Goal: Task Accomplishment & Management: Use online tool/utility

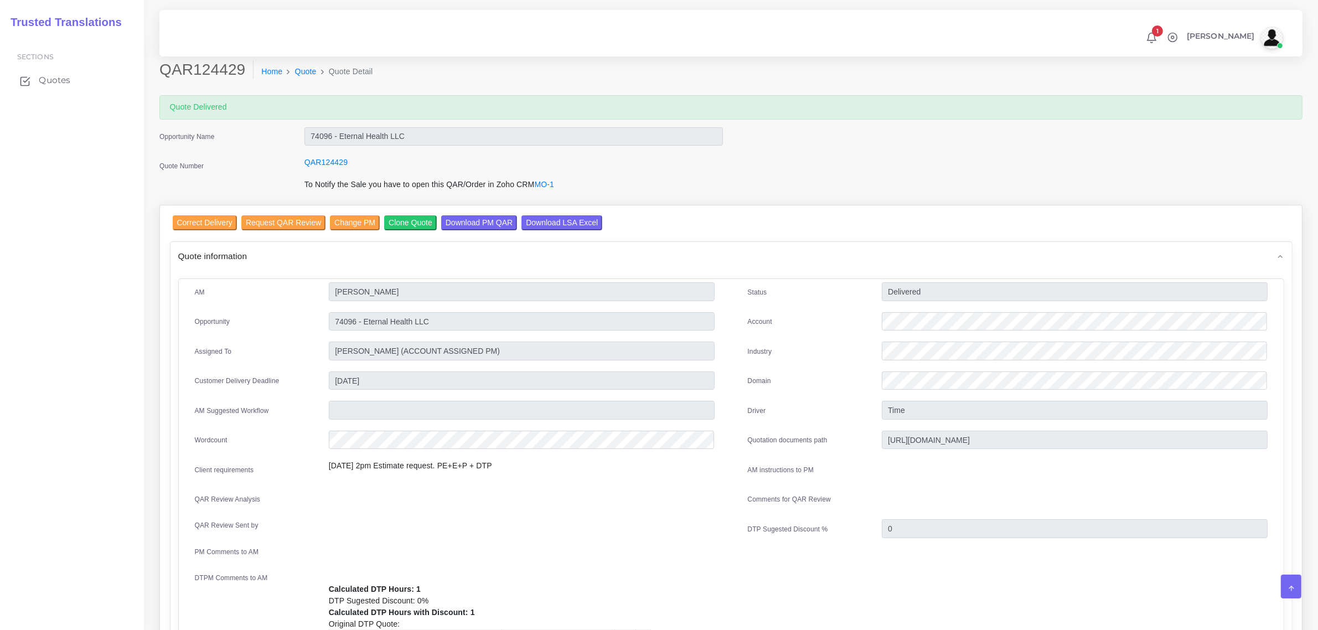
click at [51, 79] on span "Quotes" at bounding box center [55, 80] width 32 height 12
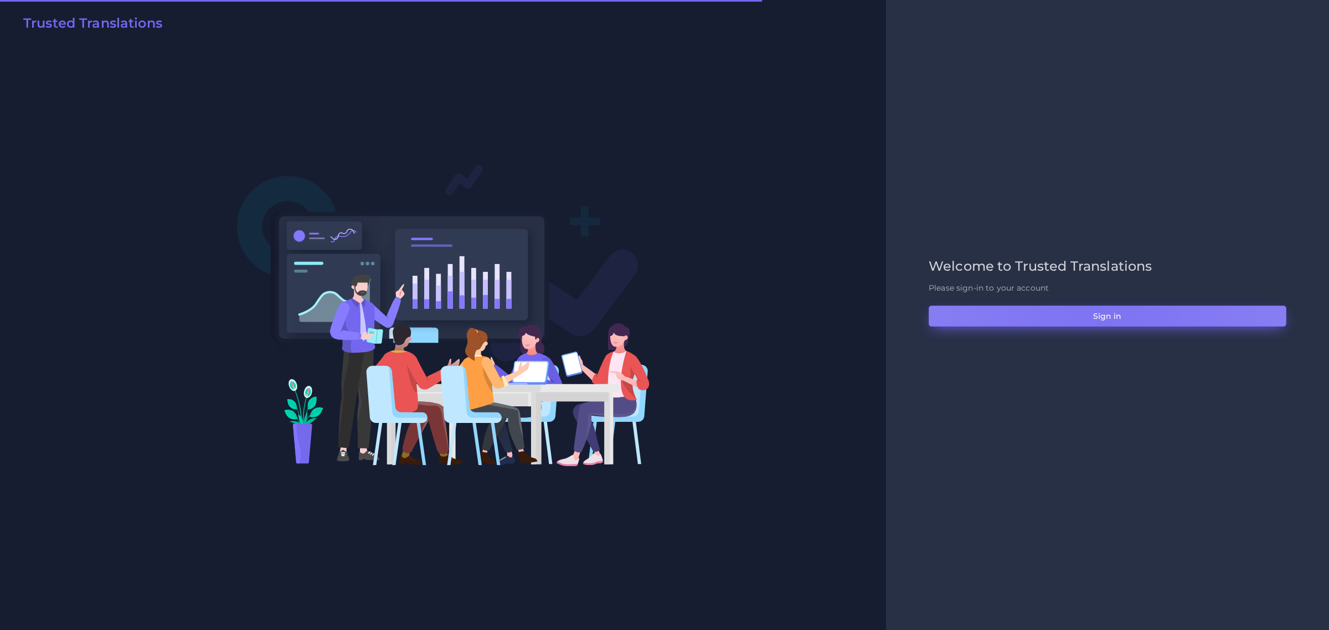
click at [1102, 317] on button "Sign in" at bounding box center [1107, 316] width 358 height 21
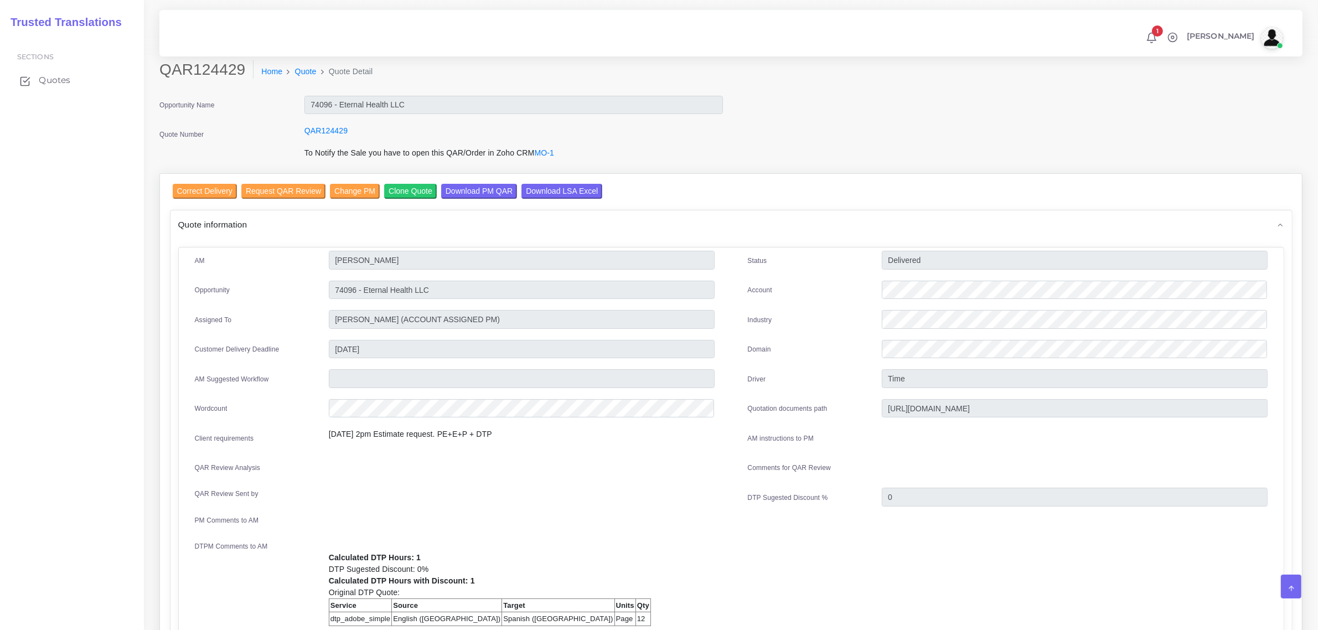
click at [61, 80] on span "Quotes" at bounding box center [55, 80] width 32 height 12
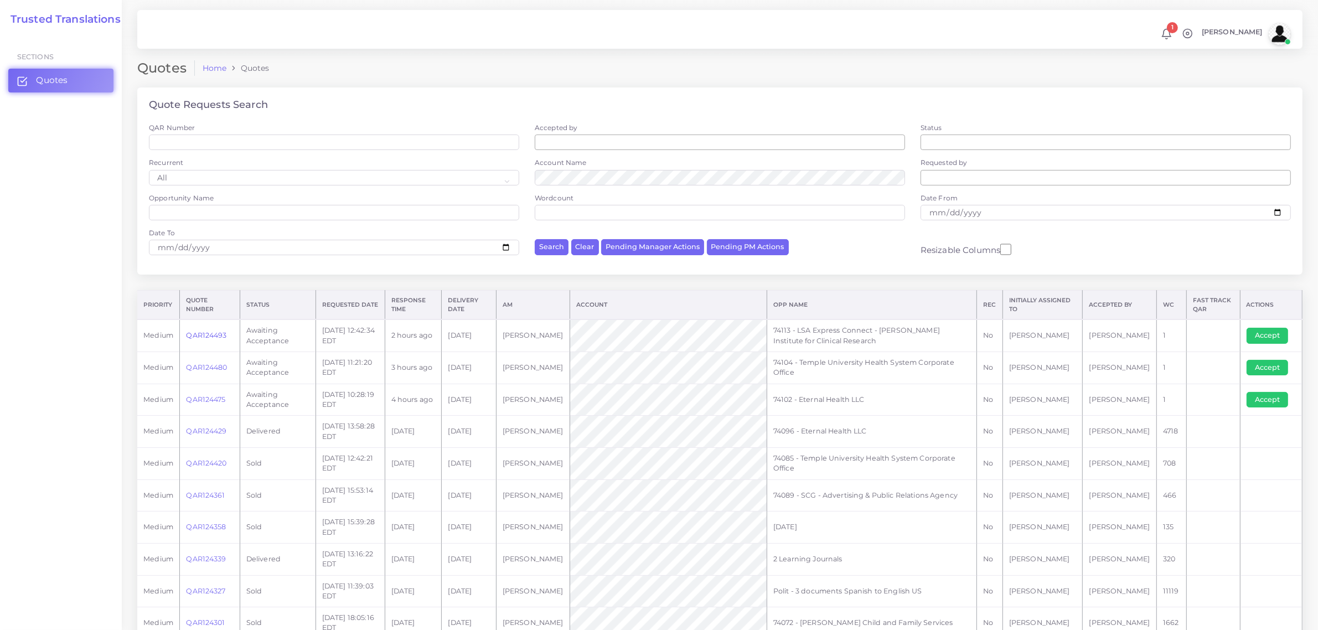
click at [206, 334] on link "QAR124493" at bounding box center [206, 335] width 40 height 8
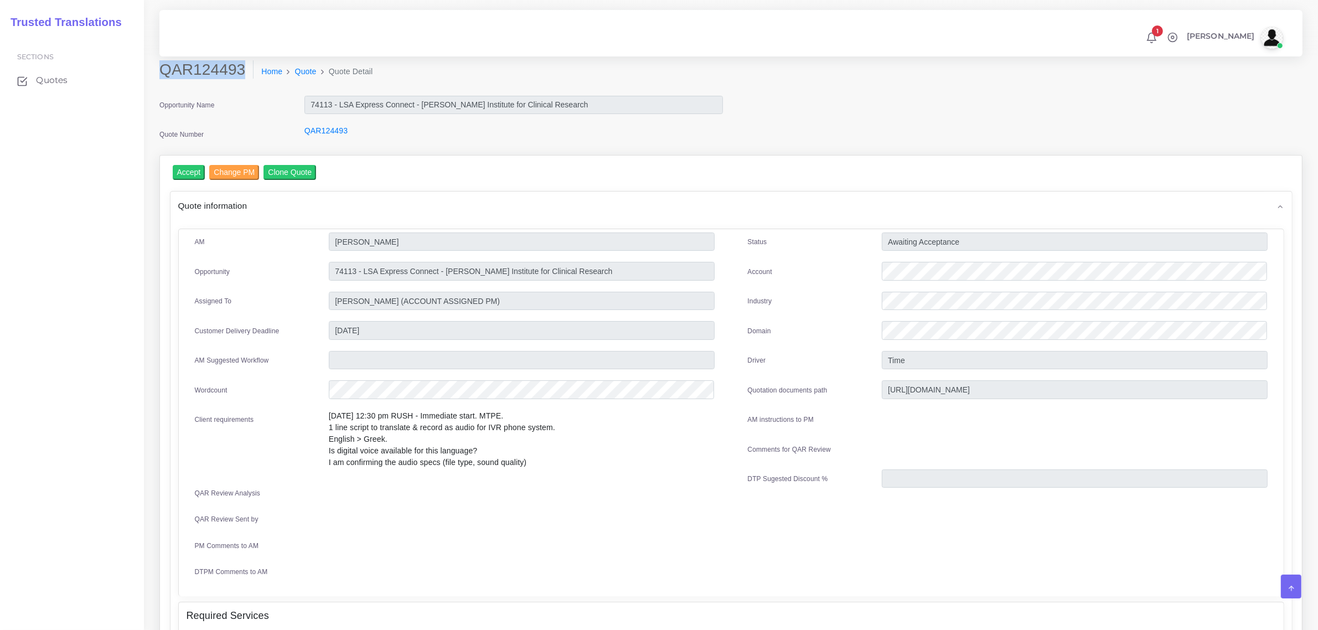
drag, startPoint x: 161, startPoint y: 68, endPoint x: 250, endPoint y: 74, distance: 88.7
click at [250, 74] on h2 "QAR124493" at bounding box center [206, 69] width 94 height 19
copy h2 "QAR124493"
click at [277, 98] on div "Opportunity Name" at bounding box center [223, 107] width 145 height 22
drag, startPoint x: 299, startPoint y: 130, endPoint x: 345, endPoint y: 139, distance: 46.8
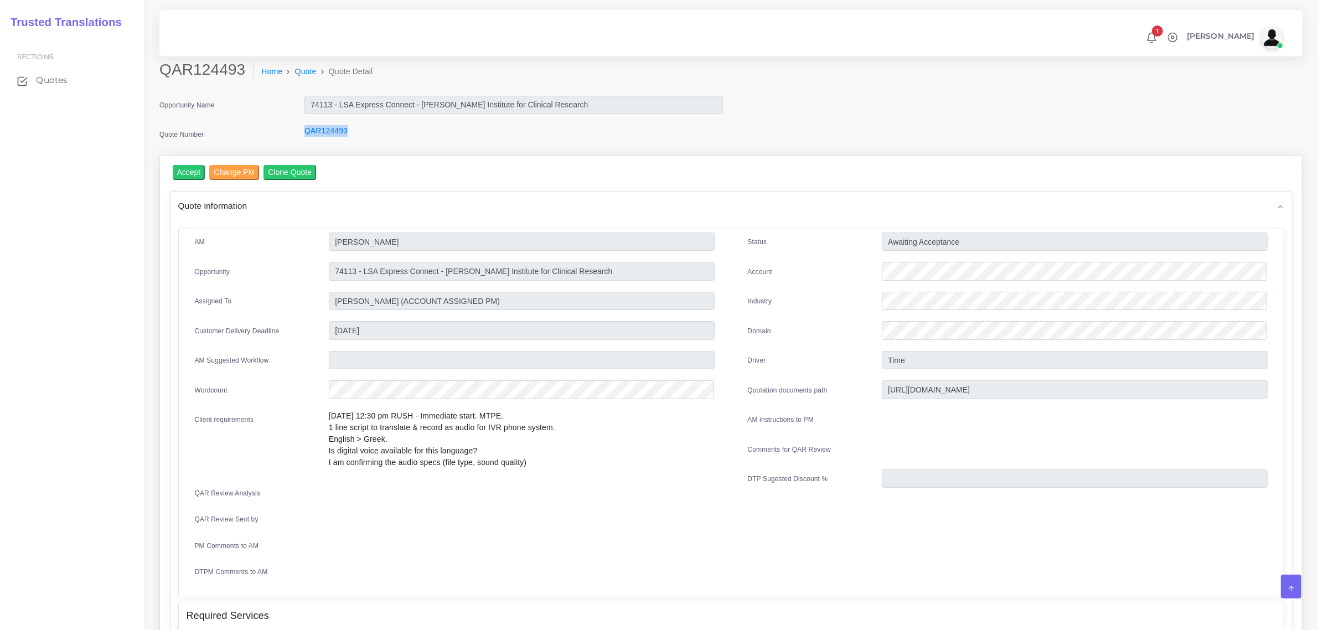
click at [345, 139] on div "QAR124493" at bounding box center [513, 136] width 435 height 22
copy link "QAR124493"
drag, startPoint x: 412, startPoint y: 425, endPoint x: 493, endPoint y: 442, distance: 82.6
click at [493, 442] on p "8/19 12:30 pm RUSH - Immediate start. MTPE. 1 line script to translate & record…" at bounding box center [522, 439] width 386 height 58
click at [601, 439] on p "8/19 12:30 pm RUSH - Immediate start. MTPE. 1 line script to translate & record…" at bounding box center [522, 439] width 386 height 58
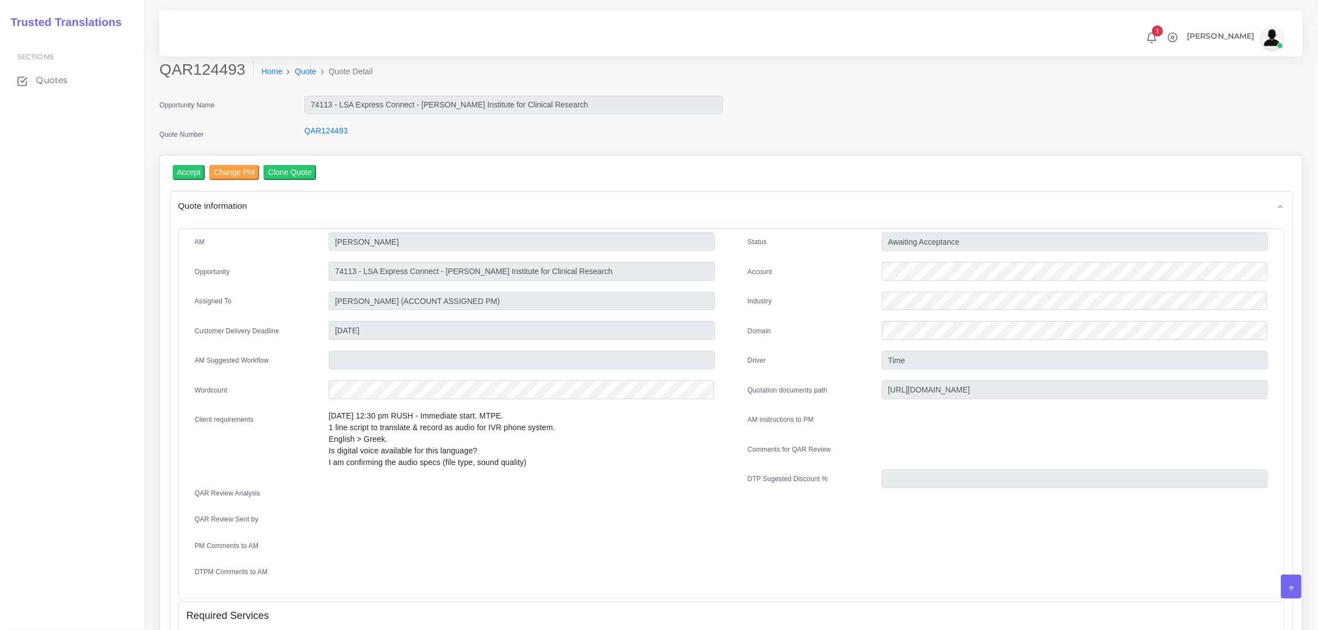
drag, startPoint x: 369, startPoint y: 424, endPoint x: 361, endPoint y: 435, distance: 13.2
click at [368, 424] on p "8/19 12:30 pm RUSH - Immediate start. MTPE. 1 line script to translate & record…" at bounding box center [522, 439] width 386 height 58
drag, startPoint x: 328, startPoint y: 421, endPoint x: 544, endPoint y: 457, distance: 218.8
click at [544, 457] on p "8/19 12:30 pm RUSH - Immediate start. MTPE. 1 line script to translate & record…" at bounding box center [522, 439] width 386 height 58
copy p "1 line script to translate & record as audio for IVR phone system. English > Gr…"
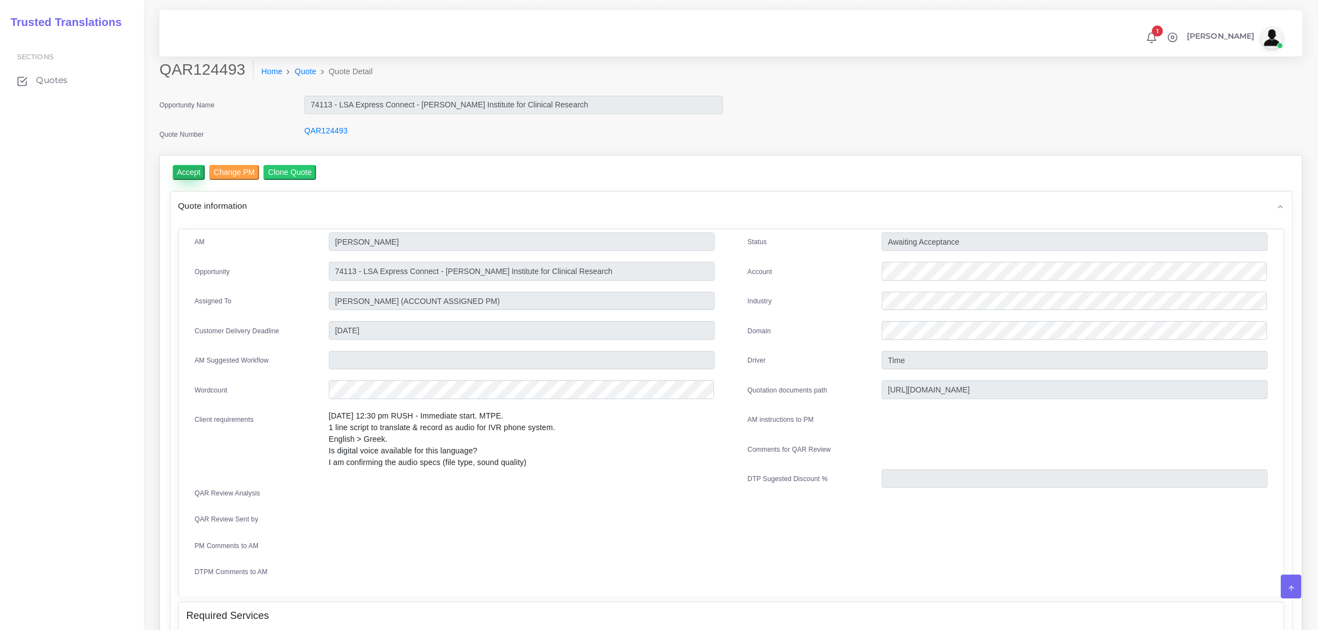
click at [184, 168] on input "Accept" at bounding box center [189, 172] width 33 height 15
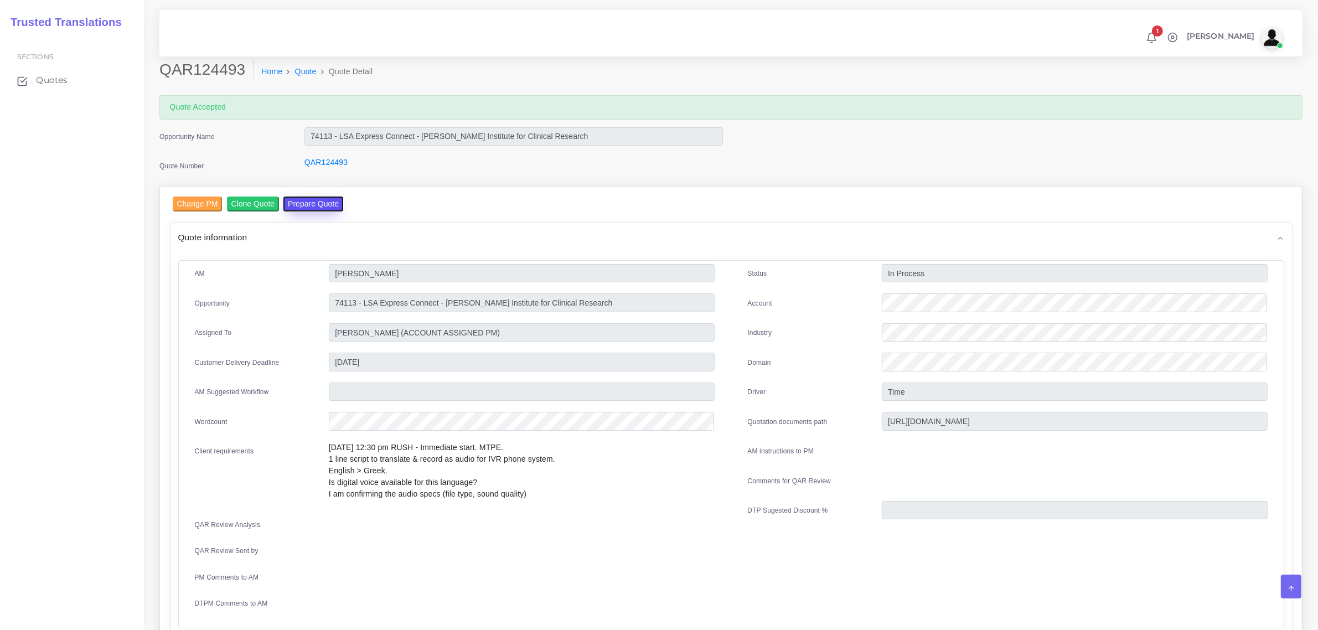
click at [311, 203] on button "Prepare Quote" at bounding box center [313, 204] width 60 height 15
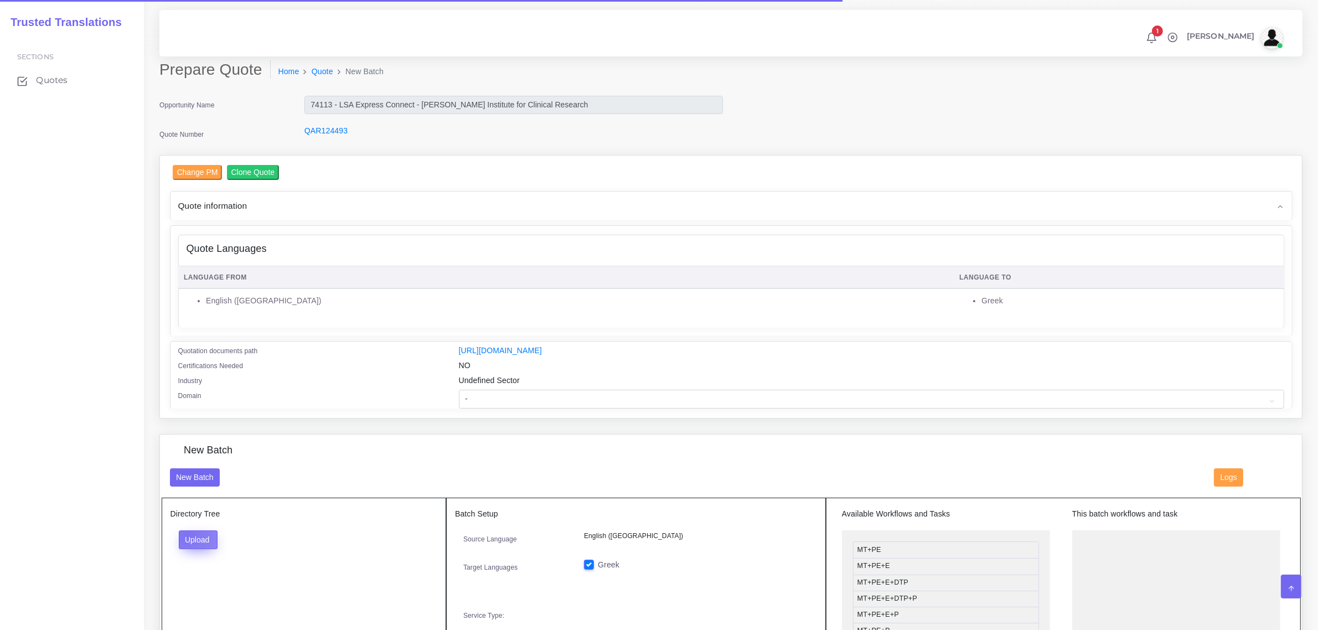
click at [187, 532] on button "Upload" at bounding box center [198, 539] width 39 height 19
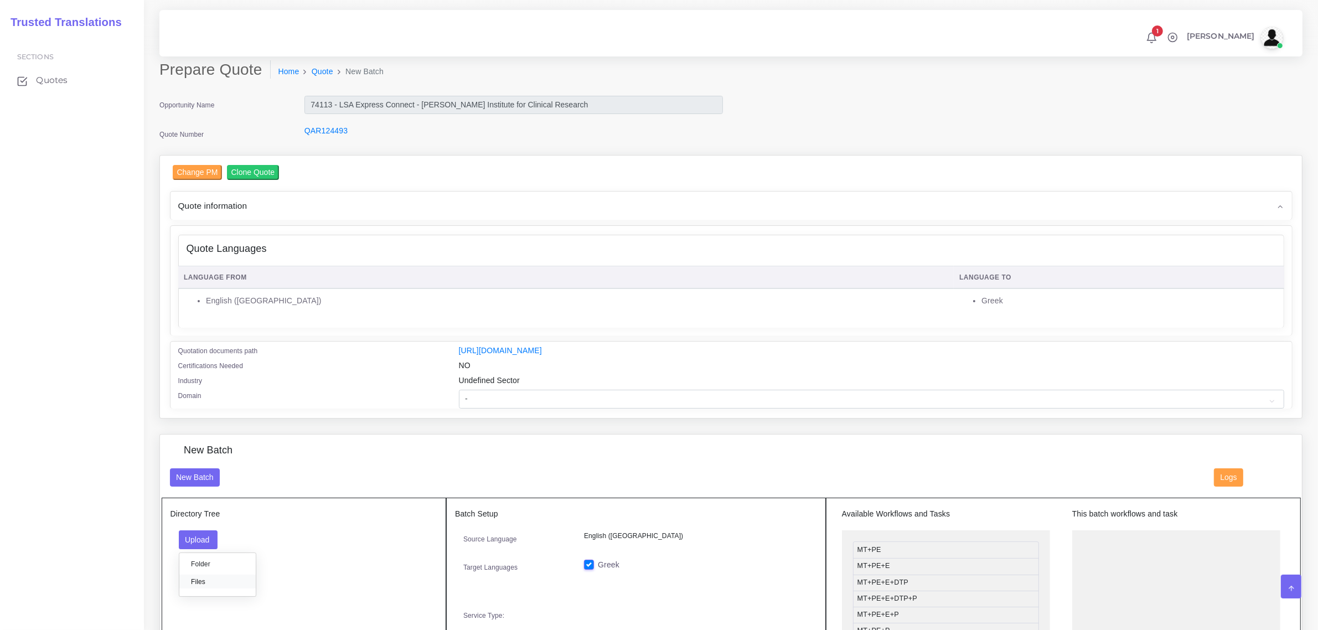
click at [192, 575] on label "Files" at bounding box center [217, 582] width 76 height 14
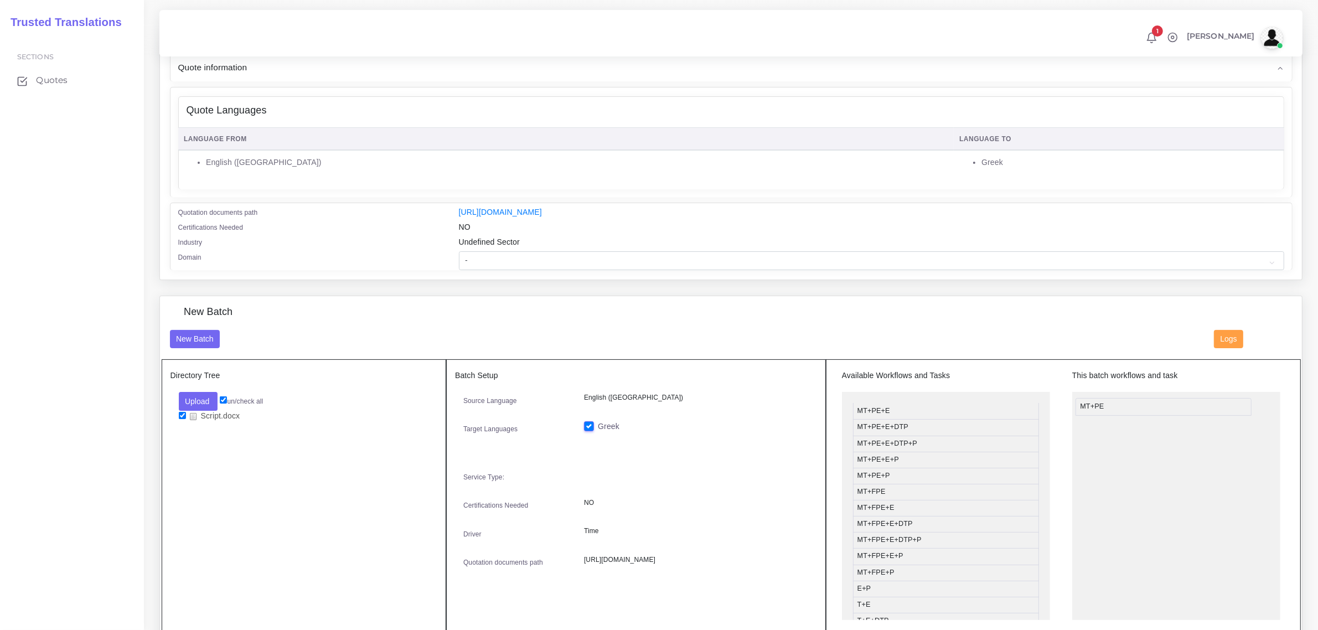
drag, startPoint x: 923, startPoint y: 410, endPoint x: 1146, endPoint y: 405, distance: 223.2
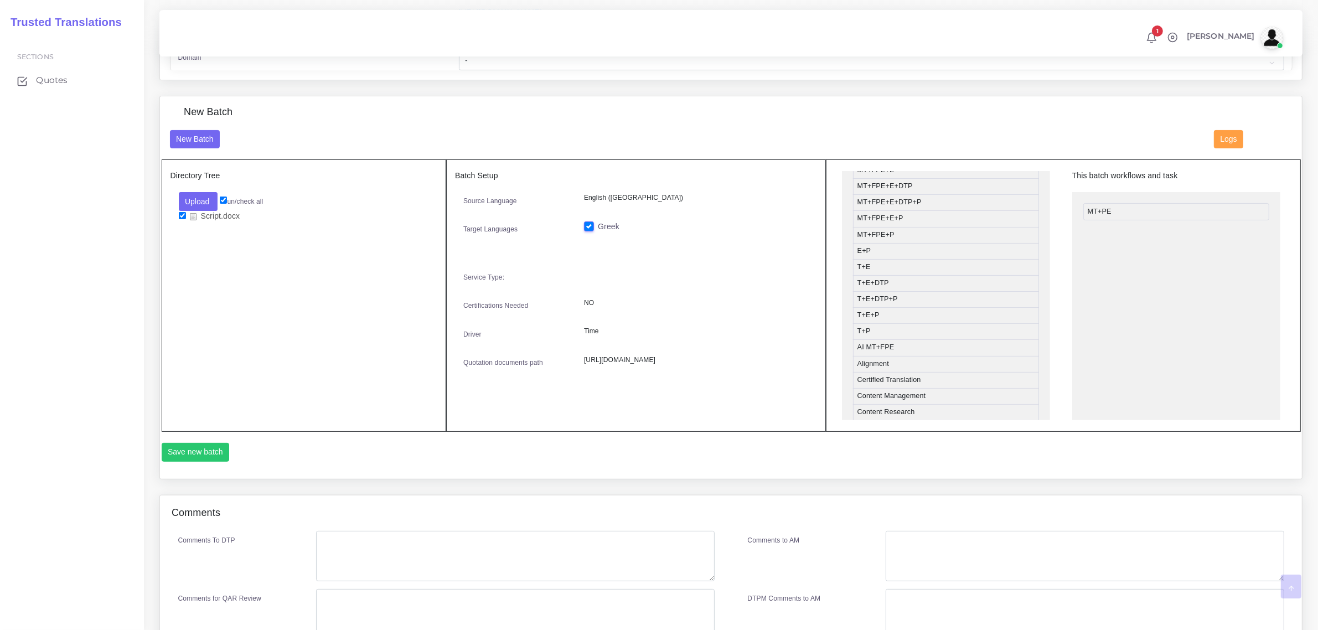
scroll to position [346, 0]
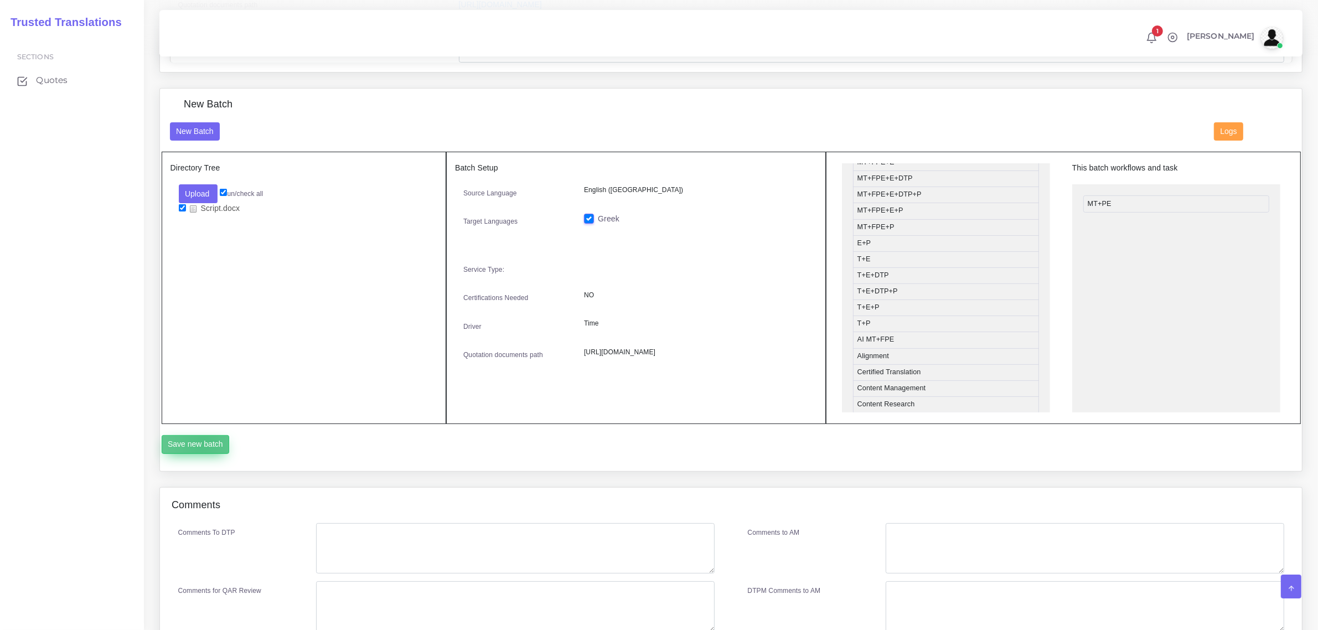
click at [203, 441] on button "Save new batch" at bounding box center [196, 444] width 68 height 19
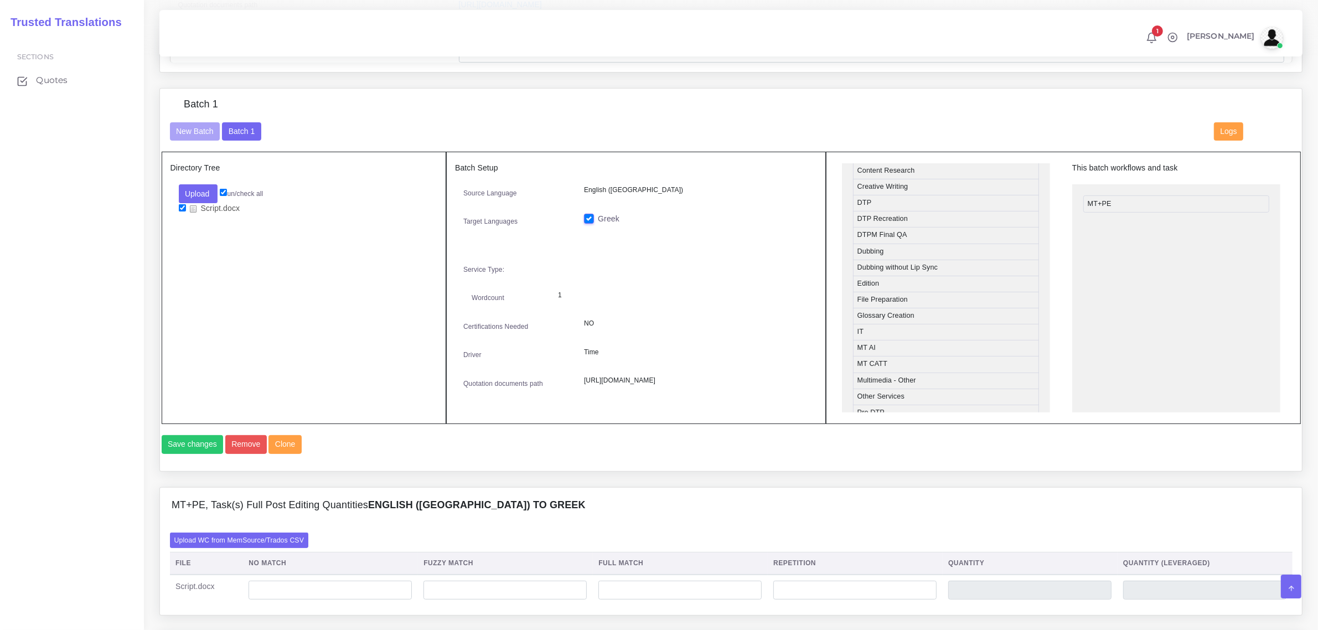
scroll to position [388, 0]
drag, startPoint x: 933, startPoint y: 371, endPoint x: 1165, endPoint y: 224, distance: 275.2
click at [189, 454] on button "Save changes" at bounding box center [193, 444] width 62 height 19
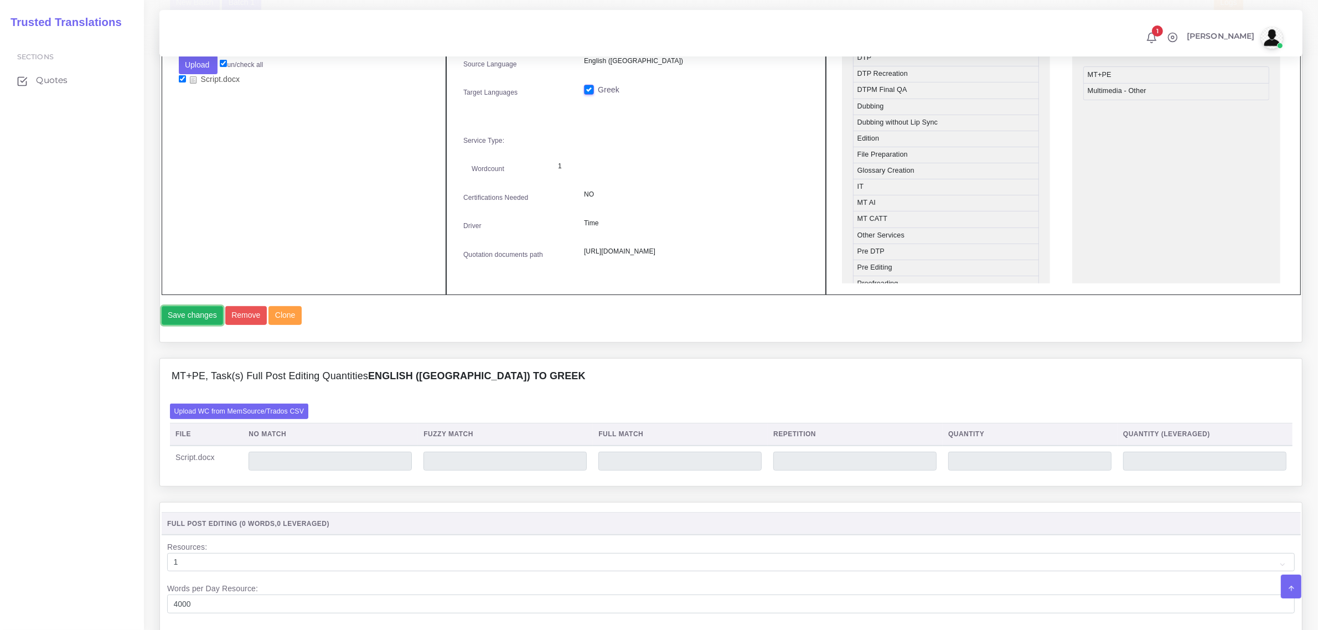
scroll to position [484, 0]
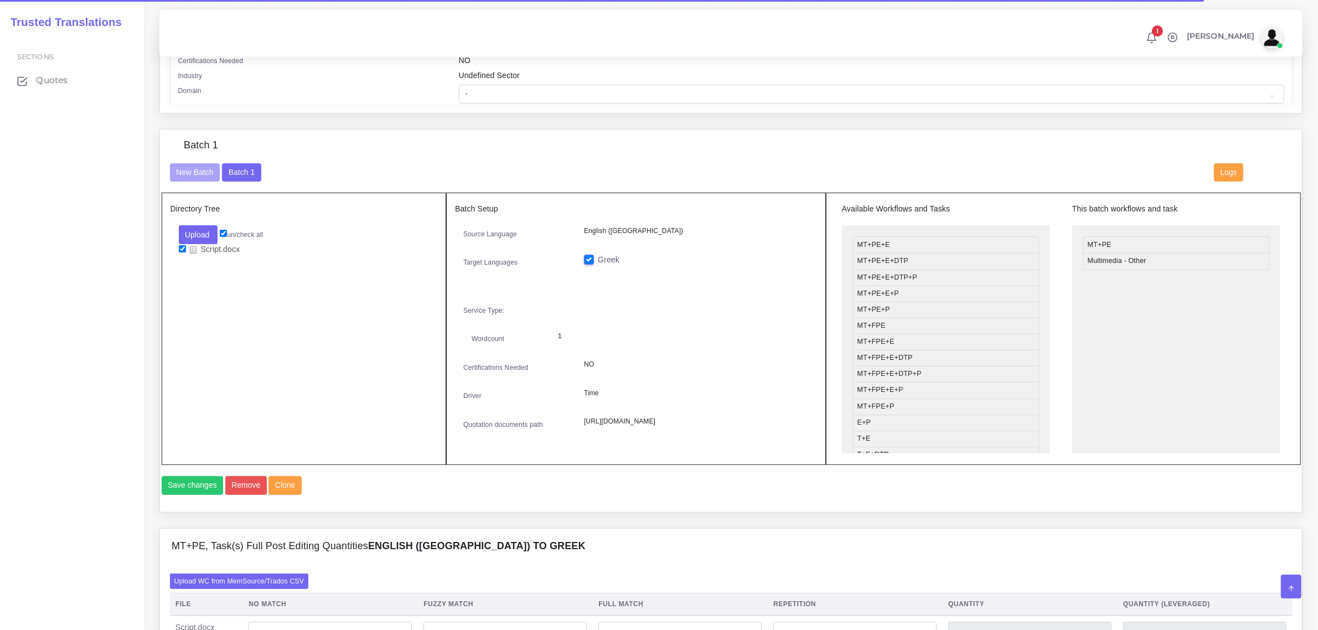
scroll to position [484, 0]
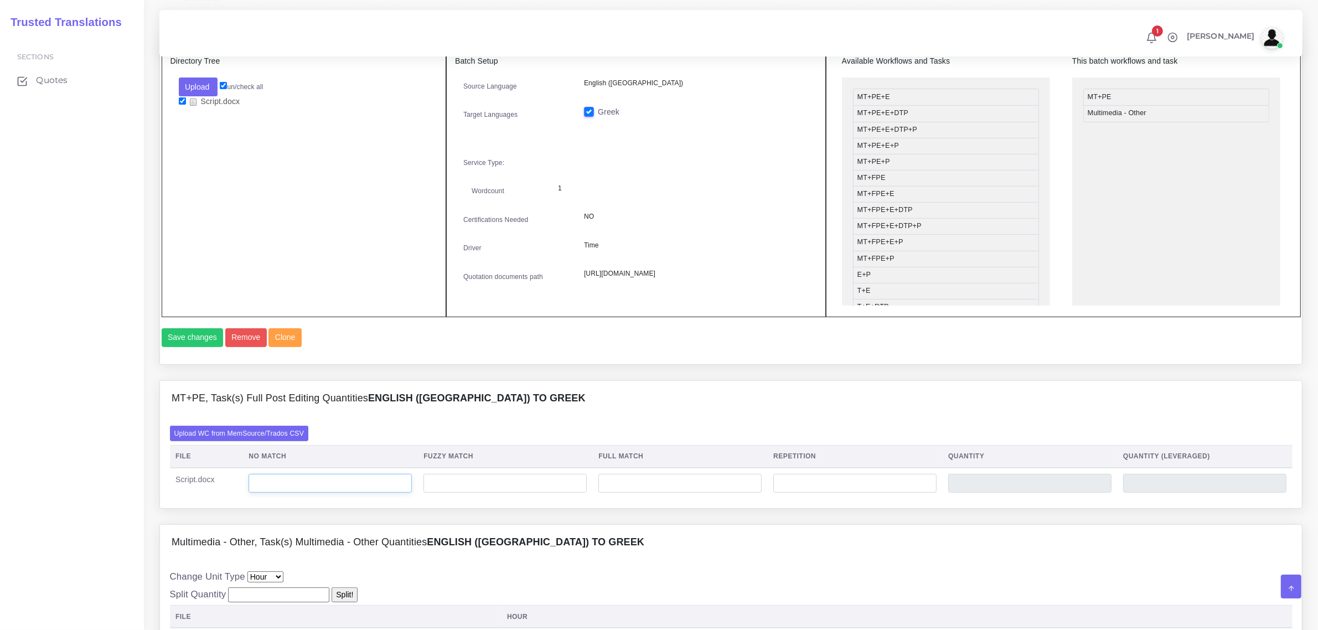
click at [341, 493] on input "number" at bounding box center [330, 483] width 163 height 19
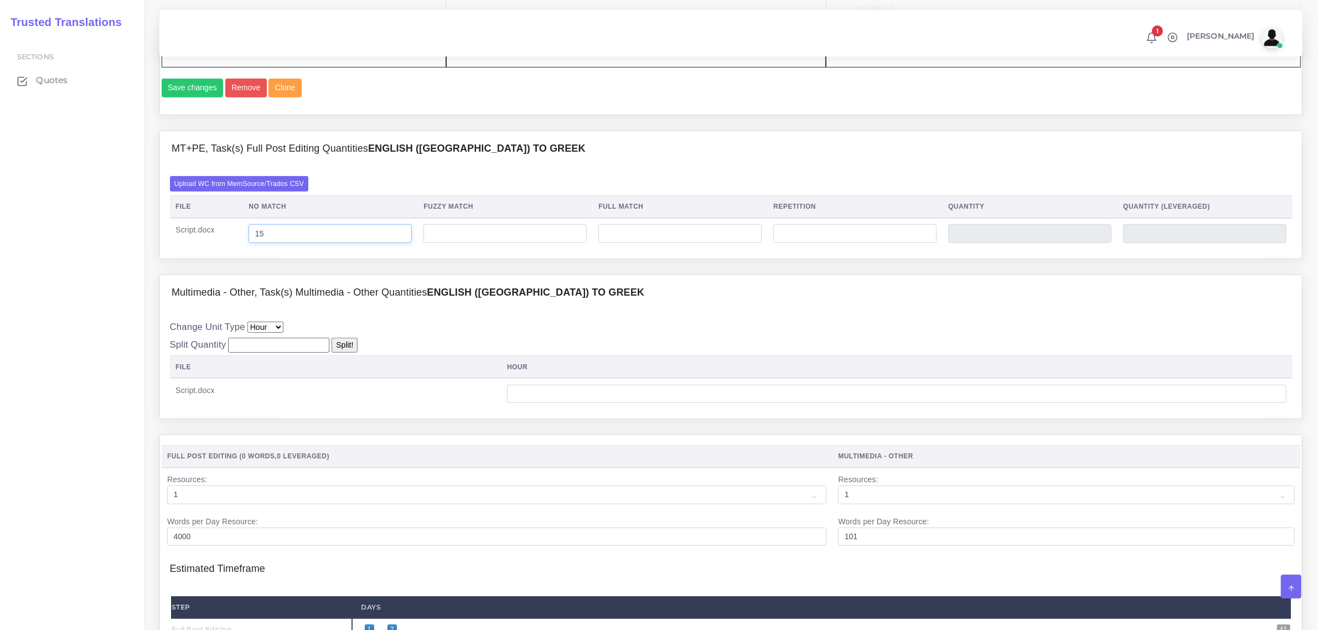
scroll to position [761, 0]
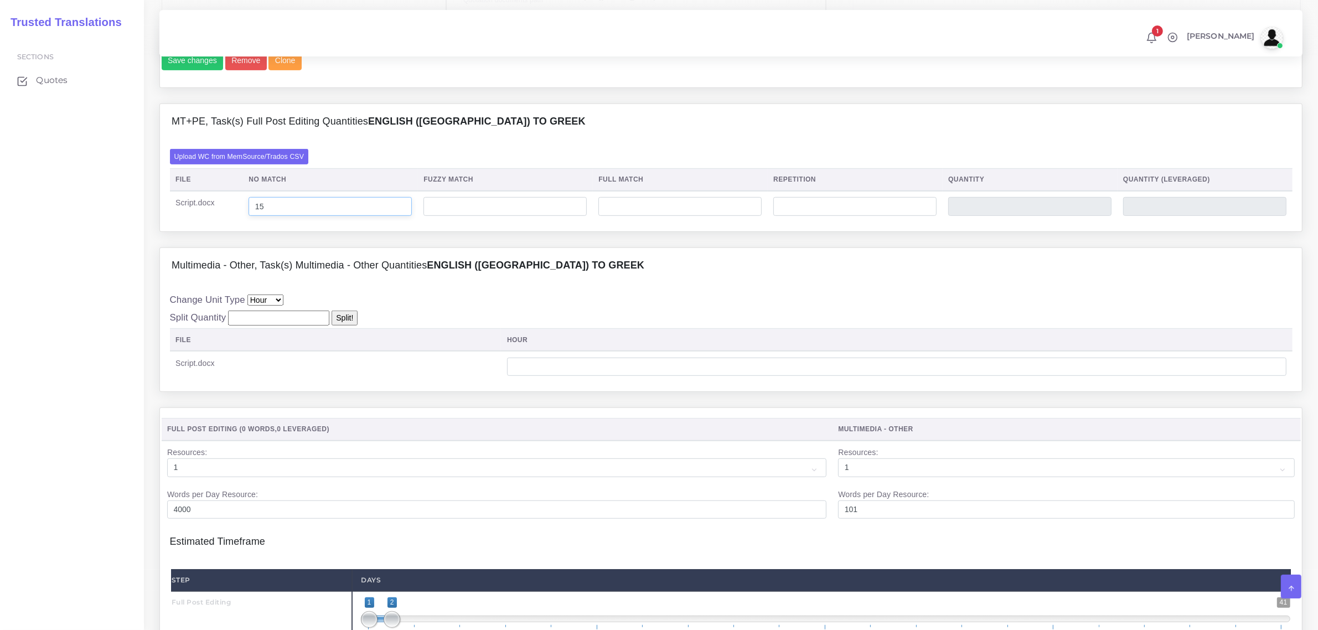
type input "15"
click at [757, 376] on input "number" at bounding box center [896, 367] width 779 height 19
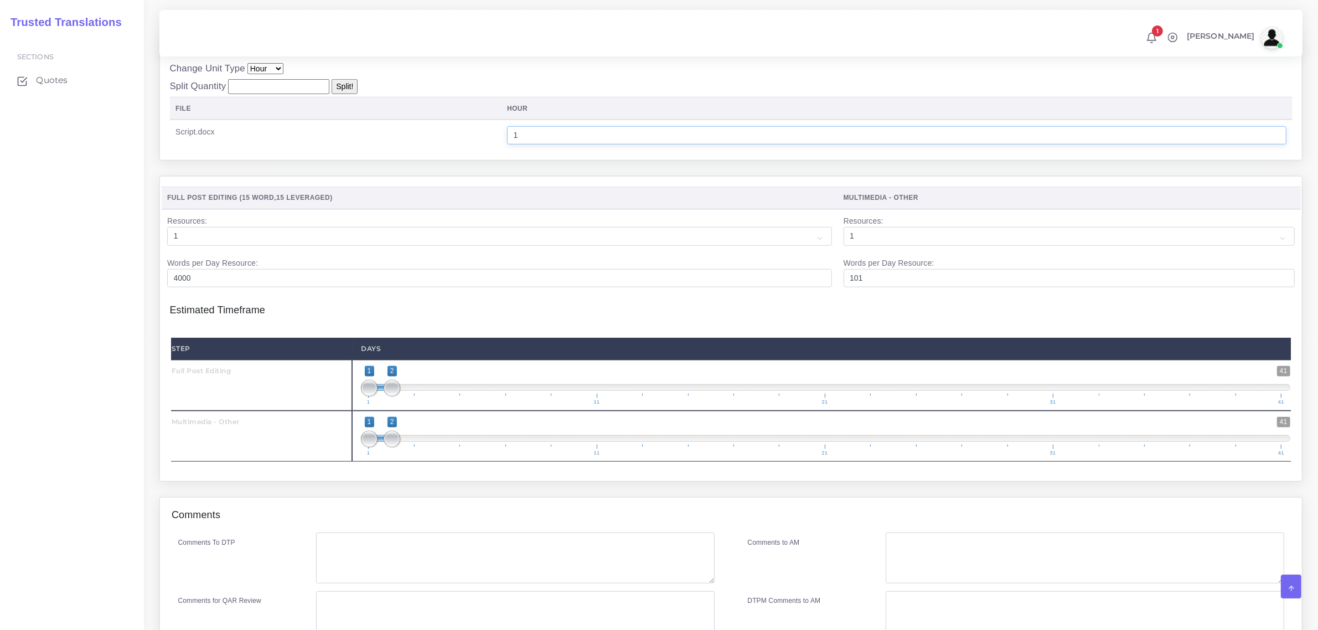
scroll to position [1038, 0]
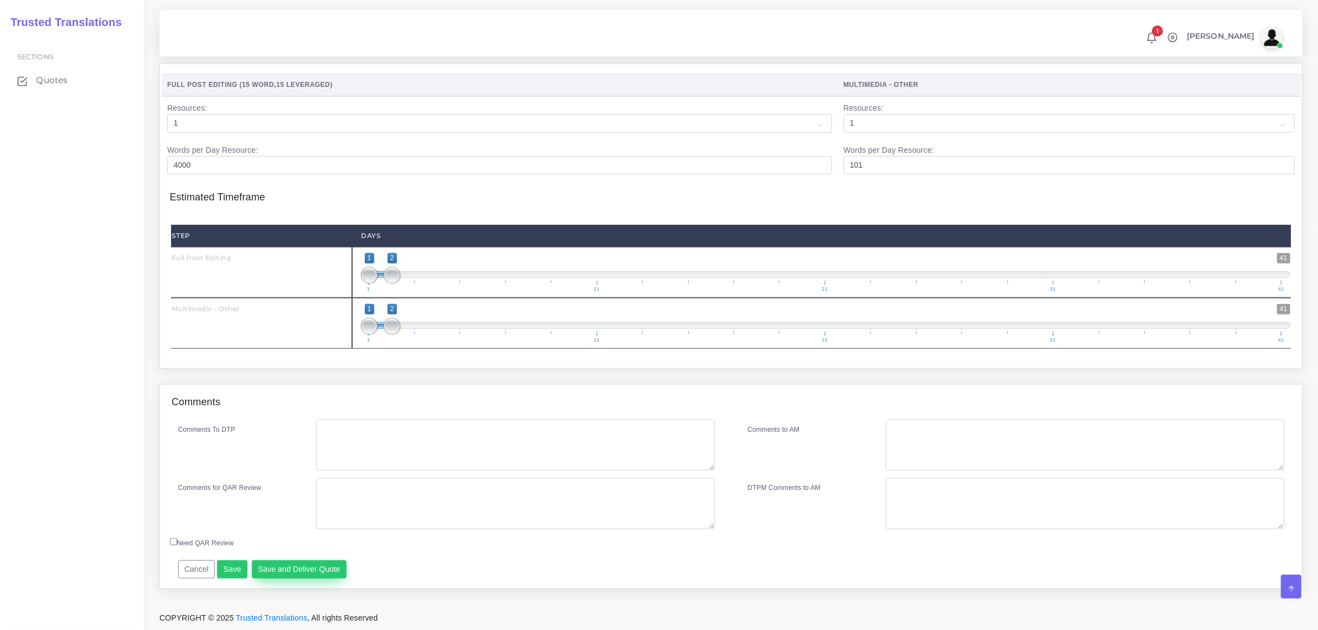
type input "1"
click at [287, 571] on button "Save and Deliver Quote" at bounding box center [299, 569] width 95 height 19
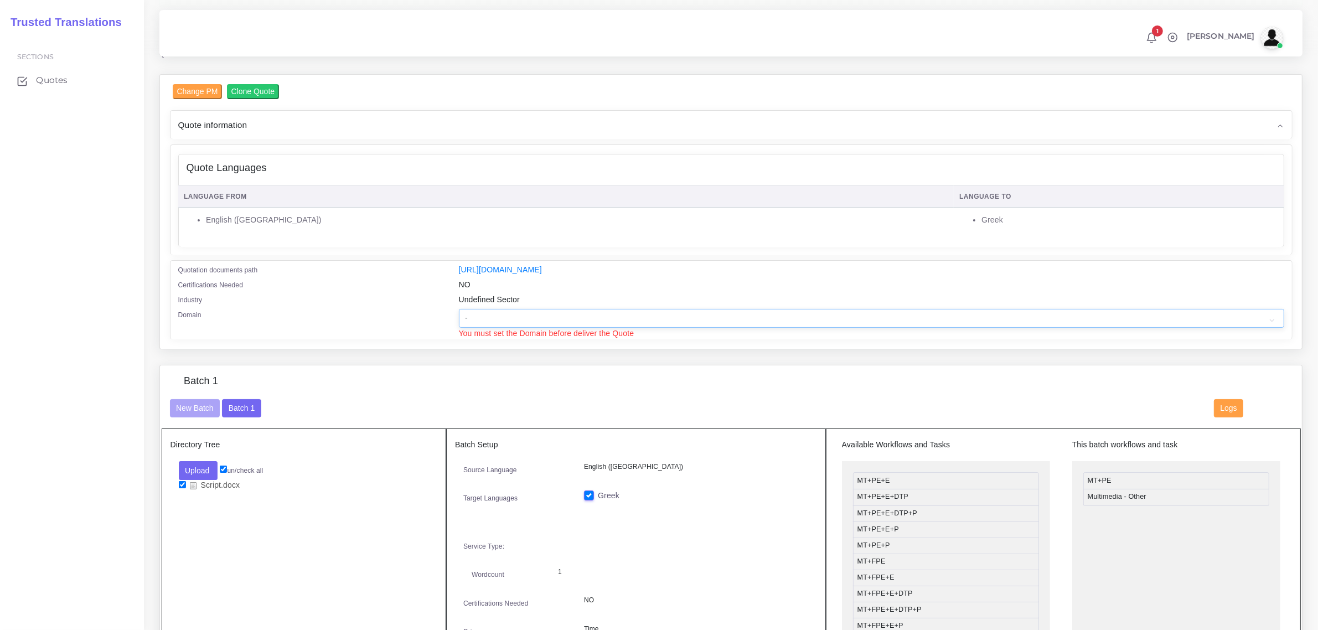
click at [507, 316] on select "- Advertising and Media Agriculture, Forestry and Fishing Architecture, Buildin…" at bounding box center [871, 318] width 825 height 19
select select "Professional and Business Consulting Services"
click at [459, 309] on select "- Advertising and Media Agriculture, Forestry and Fishing Architecture, Buildin…" at bounding box center [871, 318] width 825 height 19
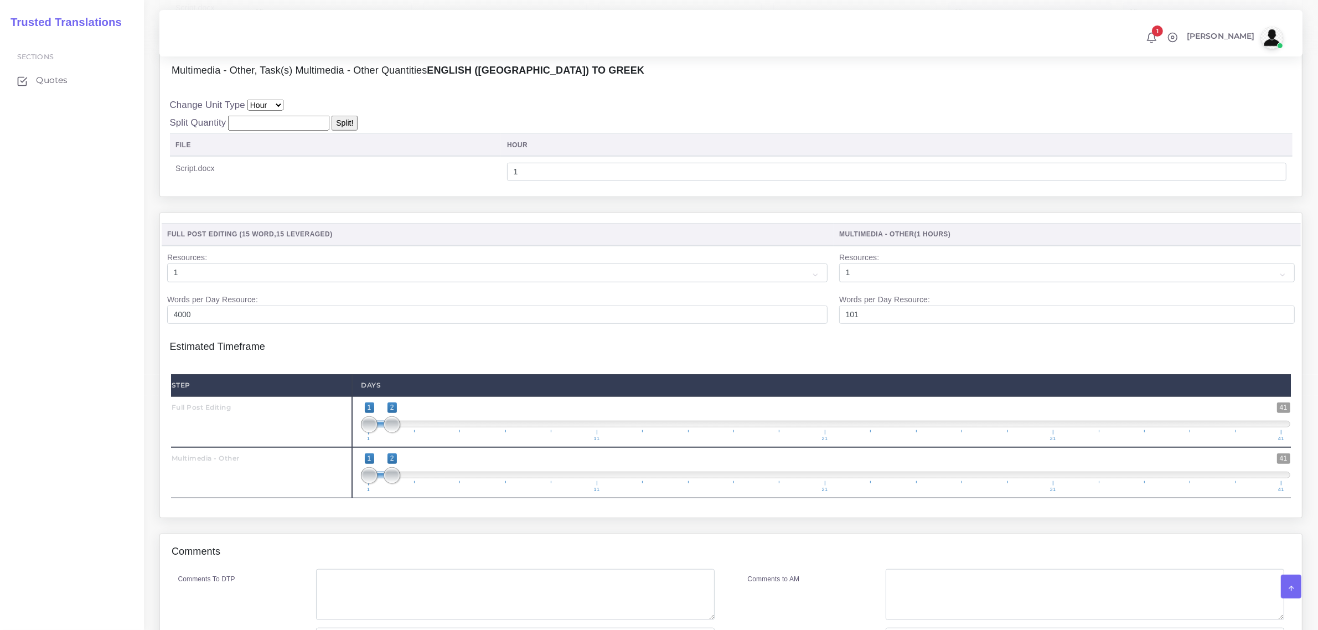
scroll to position [1141, 0]
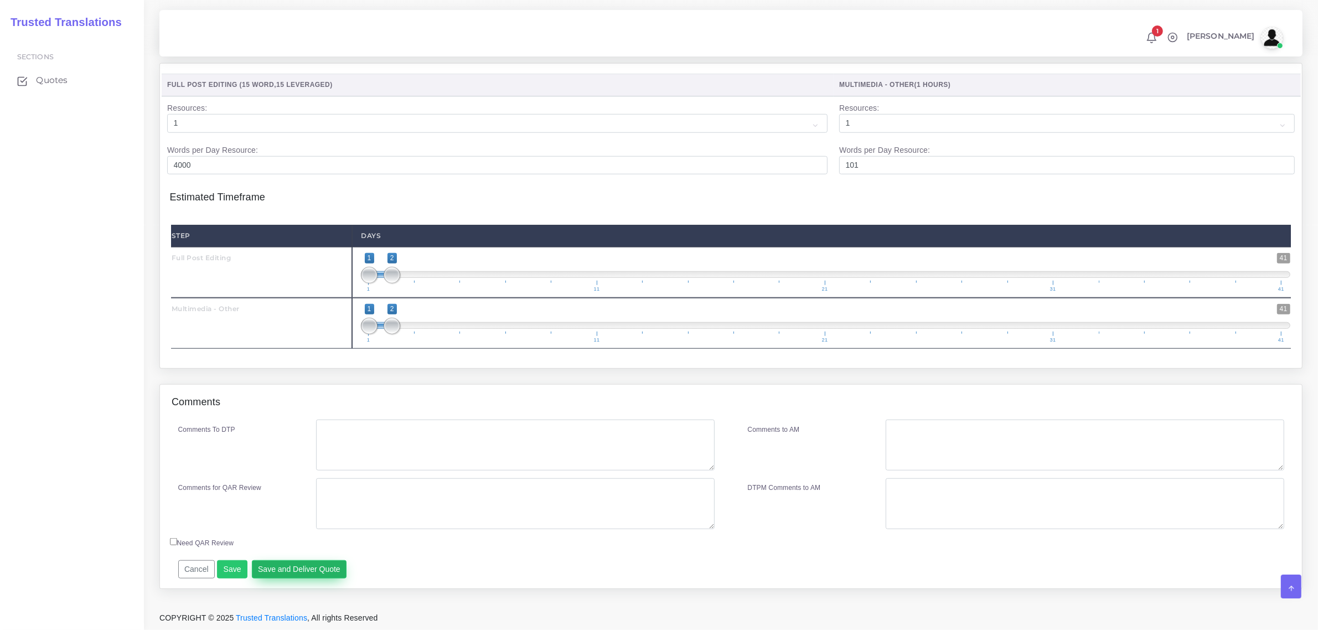
click at [277, 571] on button "Save and Deliver Quote" at bounding box center [299, 569] width 95 height 19
